Goal: Transaction & Acquisition: Purchase product/service

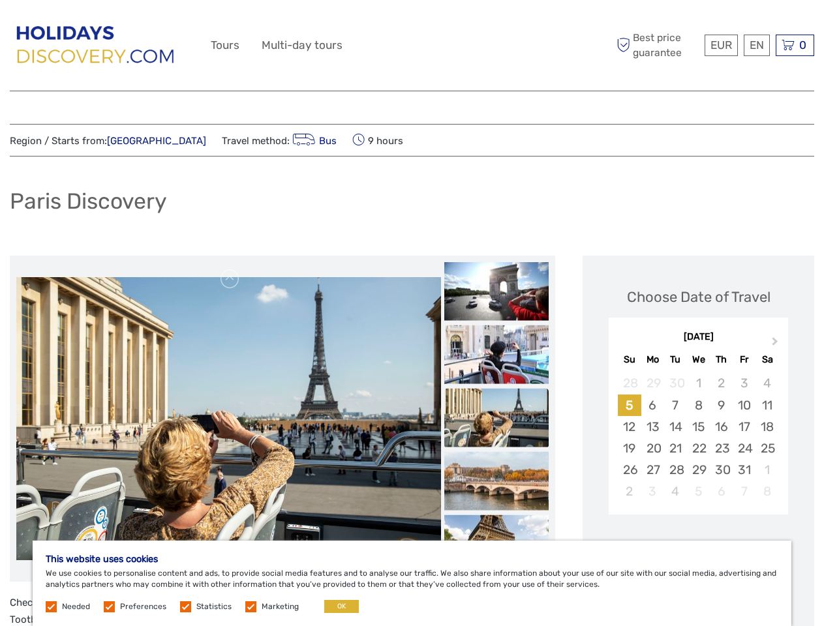
click at [412, 46] on div "EUR EUR $ £ EN English Español Deutsch Tours Multi-day tours More Best price gu…" at bounding box center [412, 45] width 402 height 71
click at [720, 45] on span "EUR" at bounding box center [721, 44] width 22 height 13
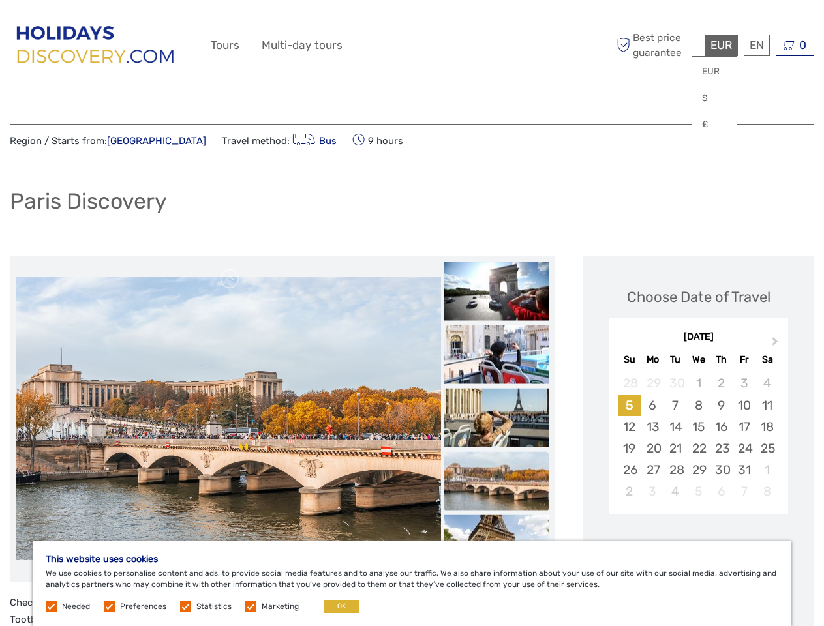
click at [756, 45] on div "EN English Español Deutsch" at bounding box center [757, 46] width 26 height 22
click at [794, 45] on div "0 Items Total €0,00 Checkout The shopping cart is empty." at bounding box center [794, 46] width 38 height 22
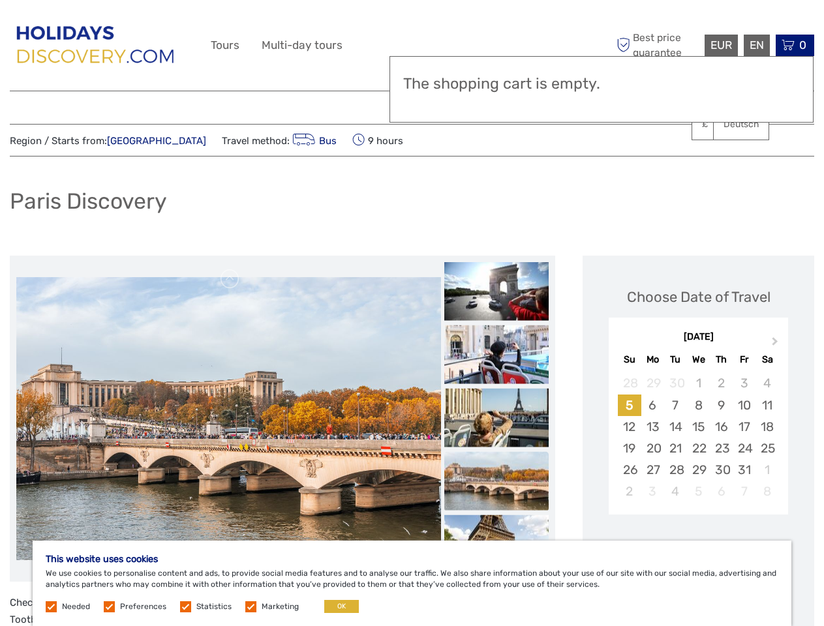
click at [228, 419] on img at bounding box center [228, 418] width 425 height 283
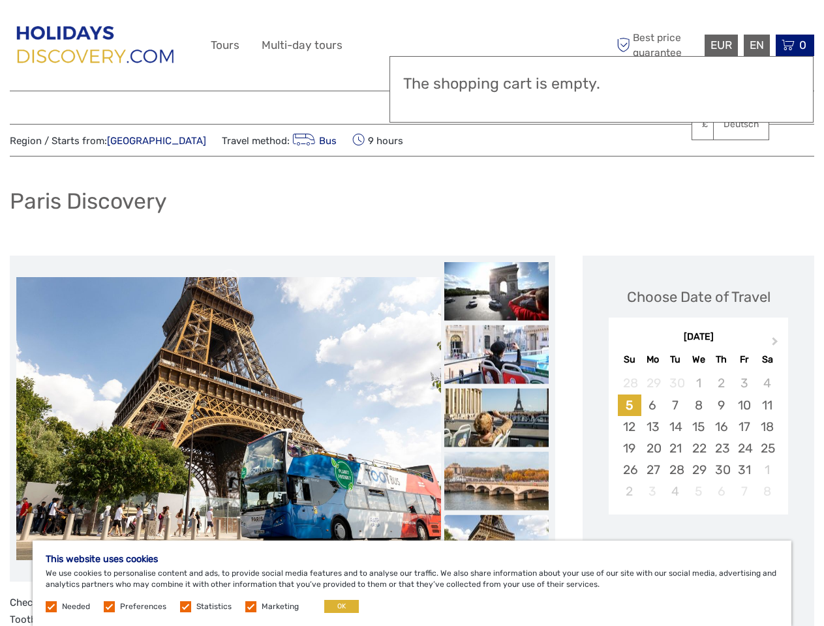
click at [230, 279] on link at bounding box center [230, 279] width 21 height 21
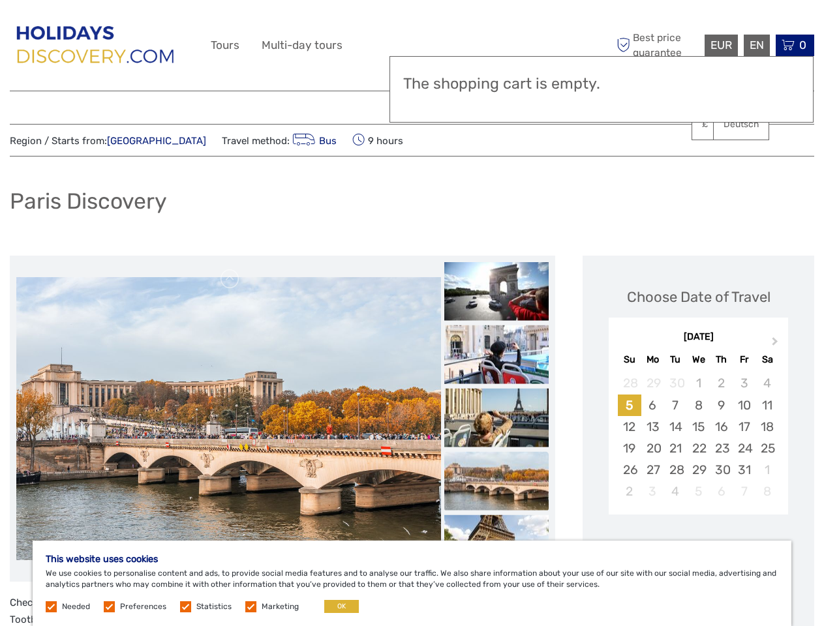
click at [496, 292] on img at bounding box center [496, 291] width 104 height 59
click at [496, 355] on img at bounding box center [496, 354] width 104 height 59
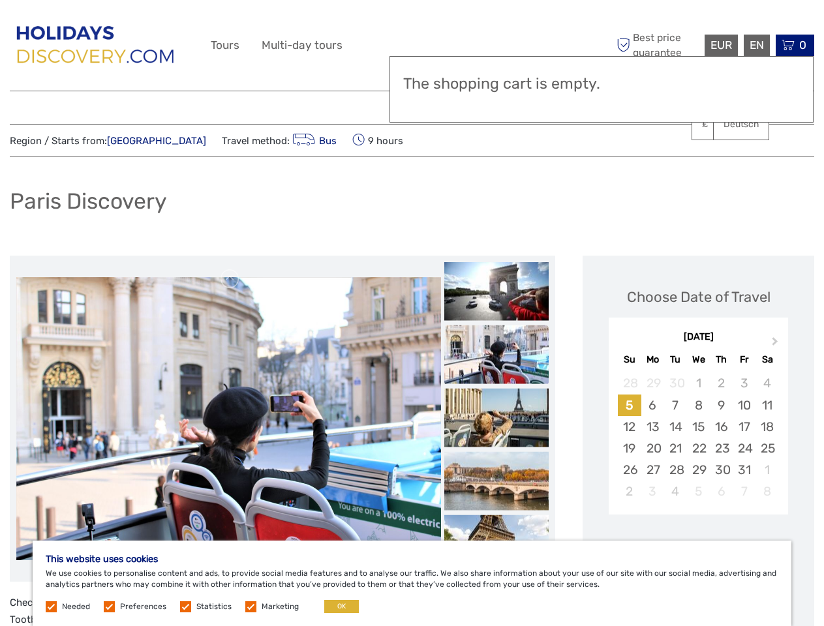
click at [496, 418] on img at bounding box center [496, 418] width 104 height 59
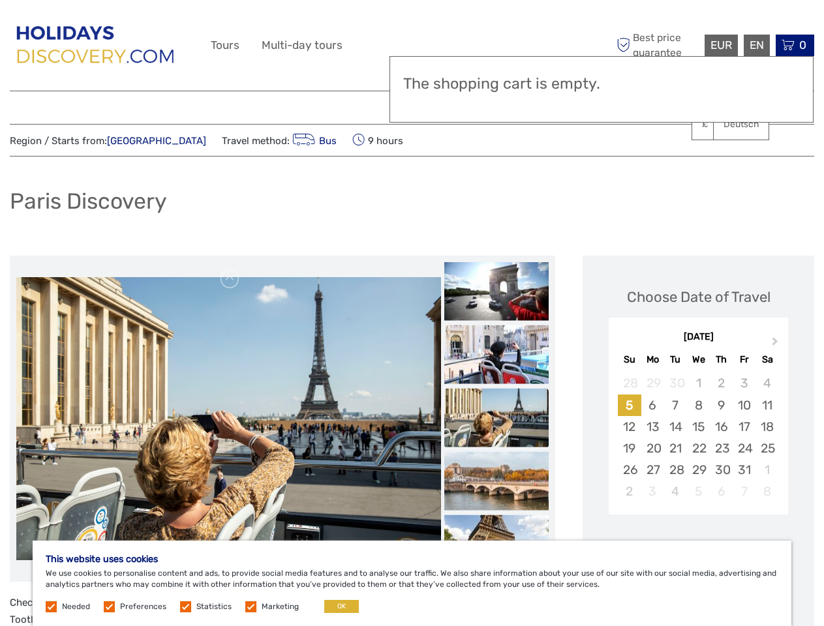
click at [496, 481] on img at bounding box center [496, 481] width 104 height 59
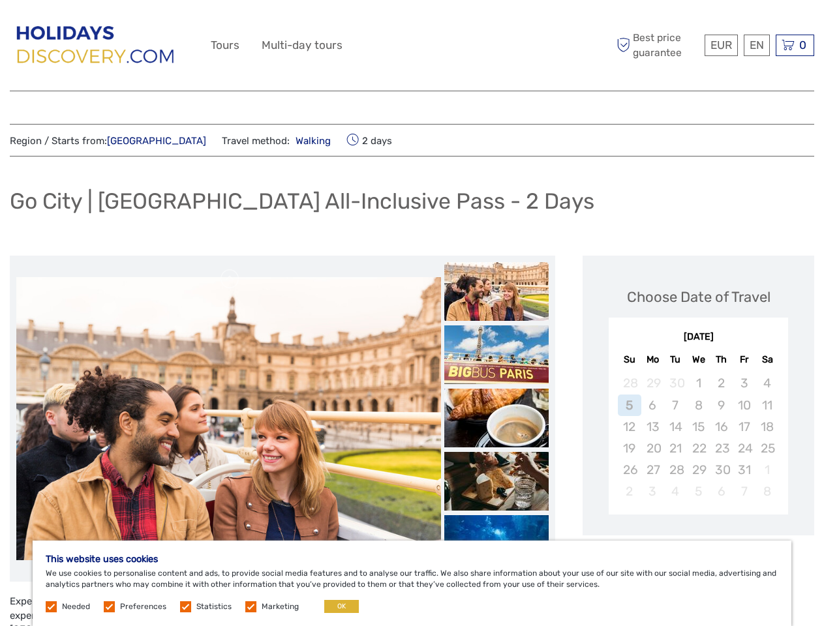
click at [412, 46] on div "EUR EUR $ £ EN English Español Deutsch Tours Multi-day tours More Best price gu…" at bounding box center [412, 45] width 402 height 71
click at [720, 45] on span "EUR" at bounding box center [721, 44] width 22 height 13
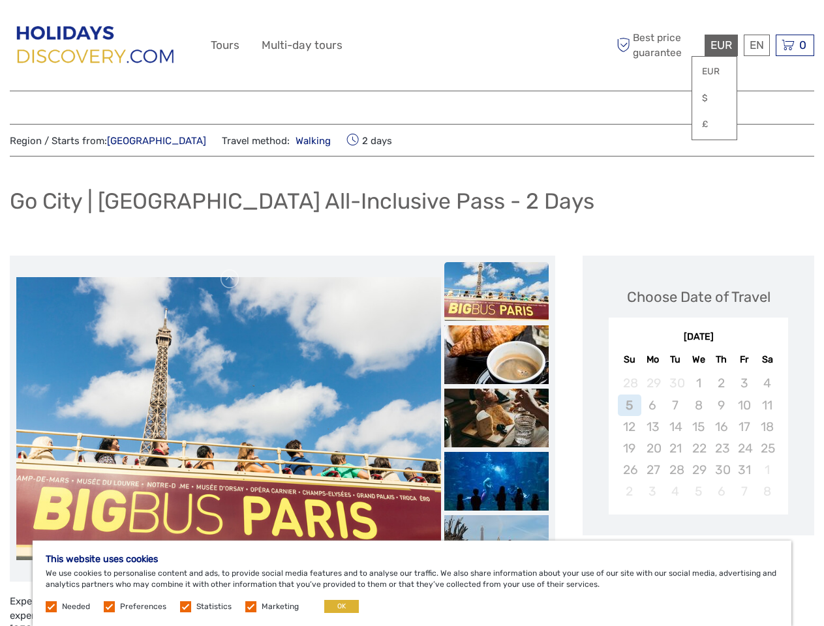
click at [756, 45] on div "EN English Español Deutsch" at bounding box center [757, 46] width 26 height 22
click at [794, 45] on div "0 Items Total €0,00 Checkout The shopping cart is empty." at bounding box center [794, 46] width 38 height 22
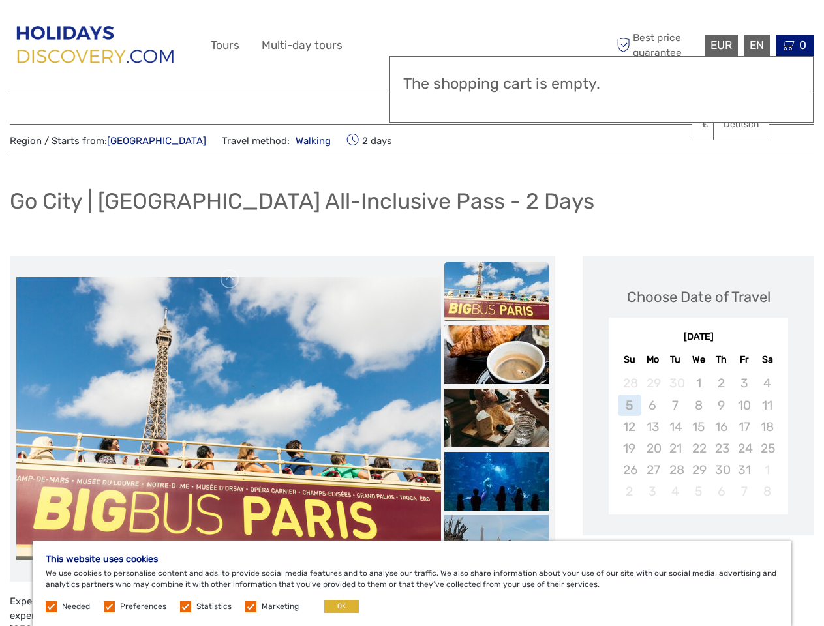
click at [228, 419] on img at bounding box center [228, 418] width 425 height 283
click at [230, 279] on link at bounding box center [230, 279] width 21 height 21
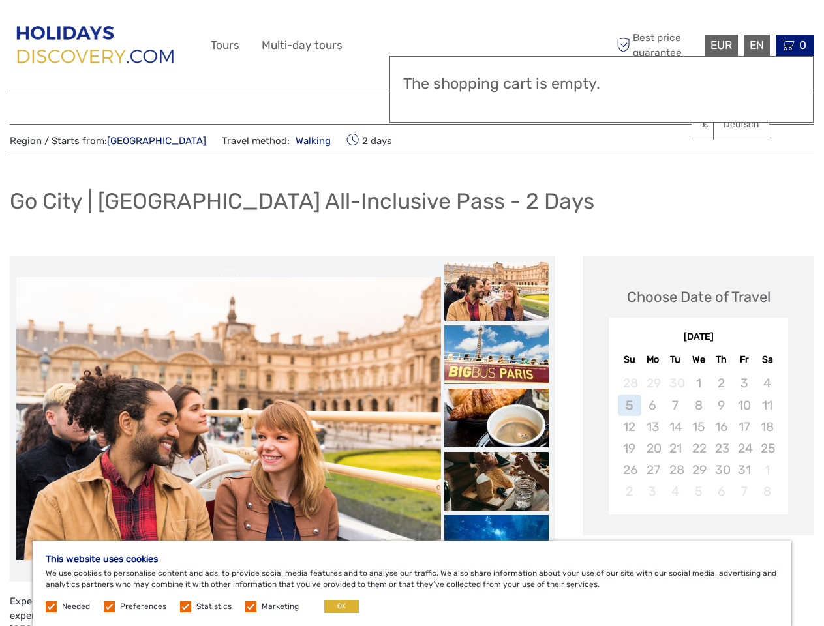
click at [496, 102] on div "Items Total €0,00 Checkout The shopping cart is empty." at bounding box center [601, 89] width 424 height 67
click at [496, 166] on div "Region / Starts from: [GEOGRAPHIC_DATA] Travel method: Walking 2 days Go City |…" at bounding box center [412, 607] width 804 height 967
click at [496, 165] on div "Region / Starts from: [GEOGRAPHIC_DATA] Travel method: Walking 2 days Go City |…" at bounding box center [412, 607] width 804 height 967
